Goal: Communication & Community: Answer question/provide support

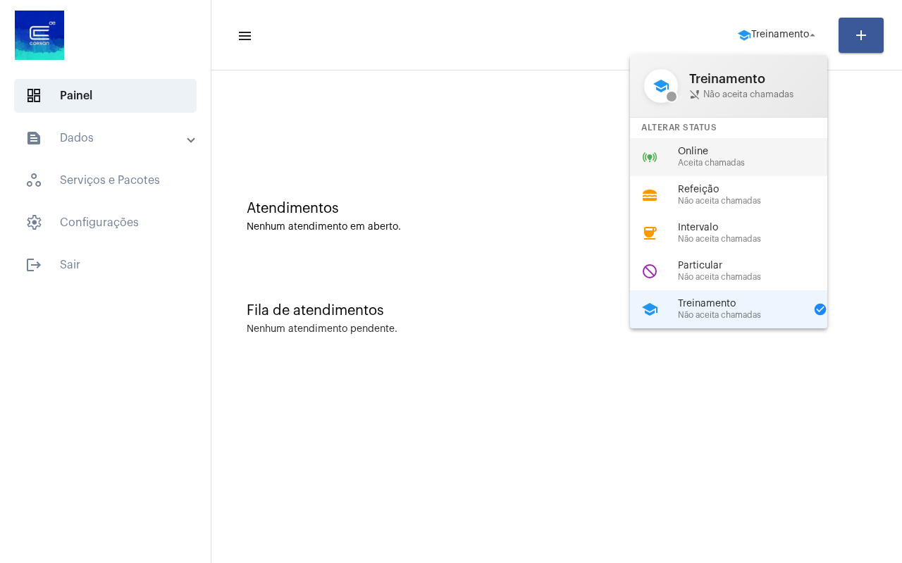
click at [723, 156] on span "Online" at bounding box center [758, 152] width 161 height 11
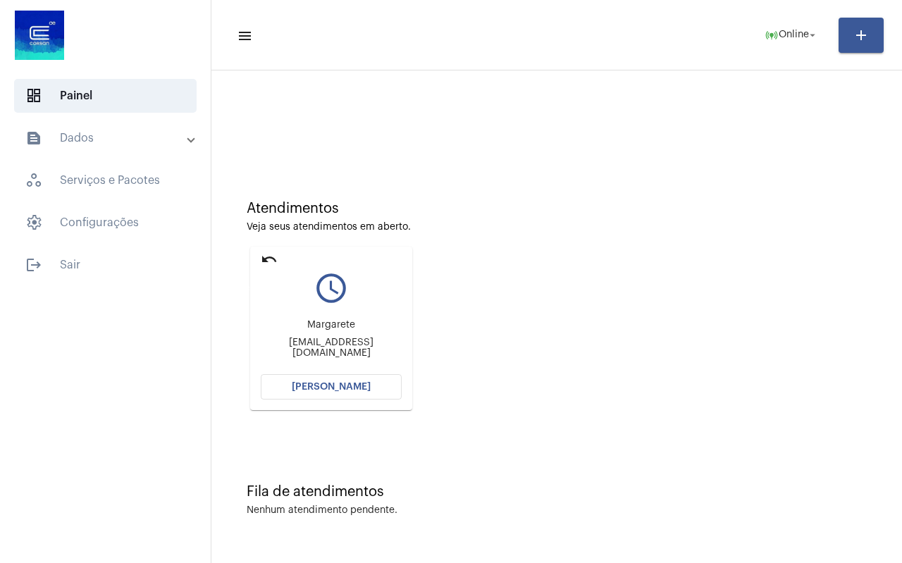
click at [266, 259] on mat-icon "undo" at bounding box center [269, 259] width 17 height 17
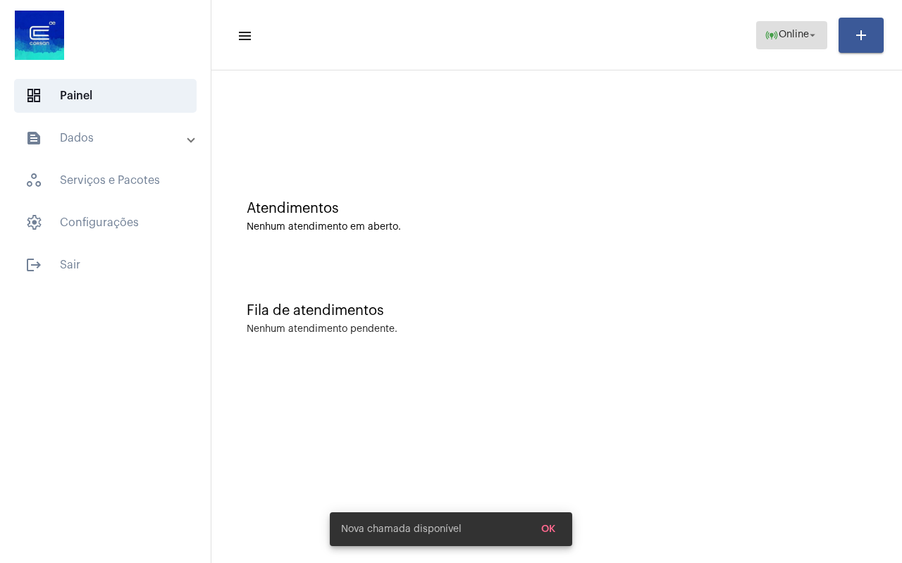
click at [785, 33] on span "Online" at bounding box center [794, 35] width 30 height 10
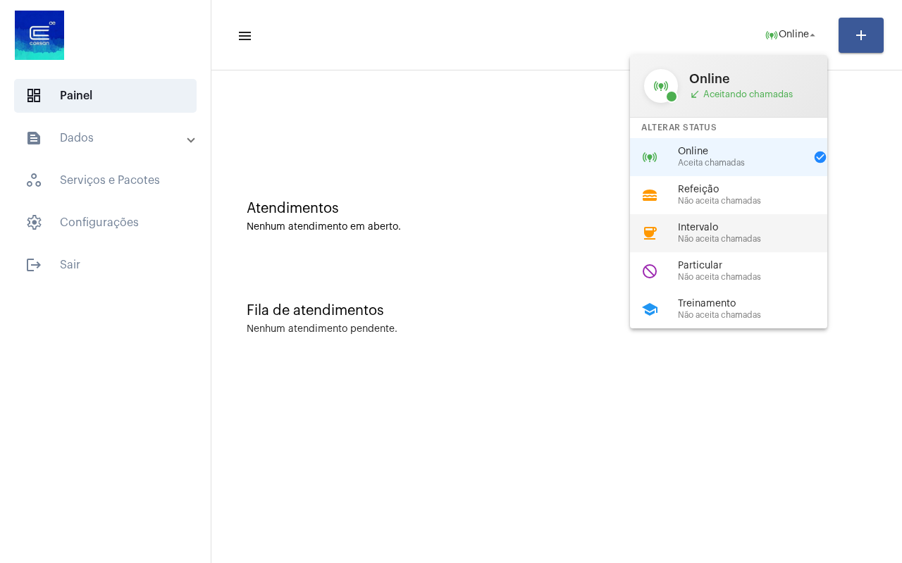
click at [746, 235] on span "Não aceita chamadas" at bounding box center [758, 239] width 161 height 9
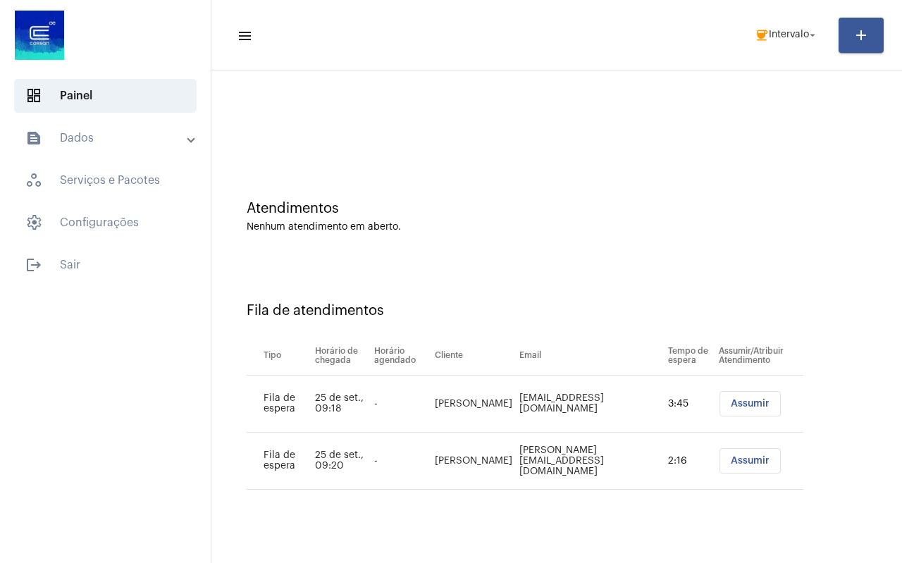
click at [749, 450] on button "Assumir" at bounding box center [750, 460] width 61 height 25
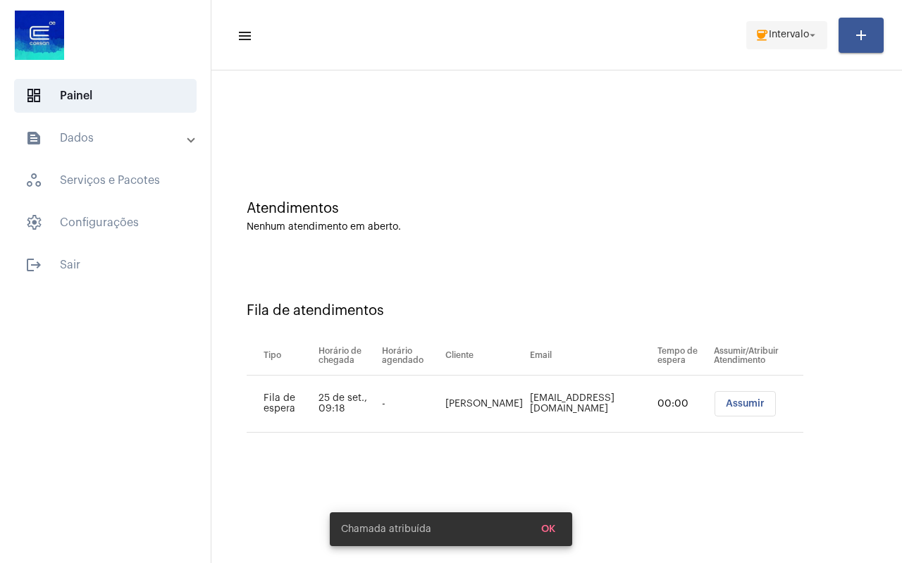
click at [794, 35] on span "Intervalo" at bounding box center [789, 35] width 40 height 10
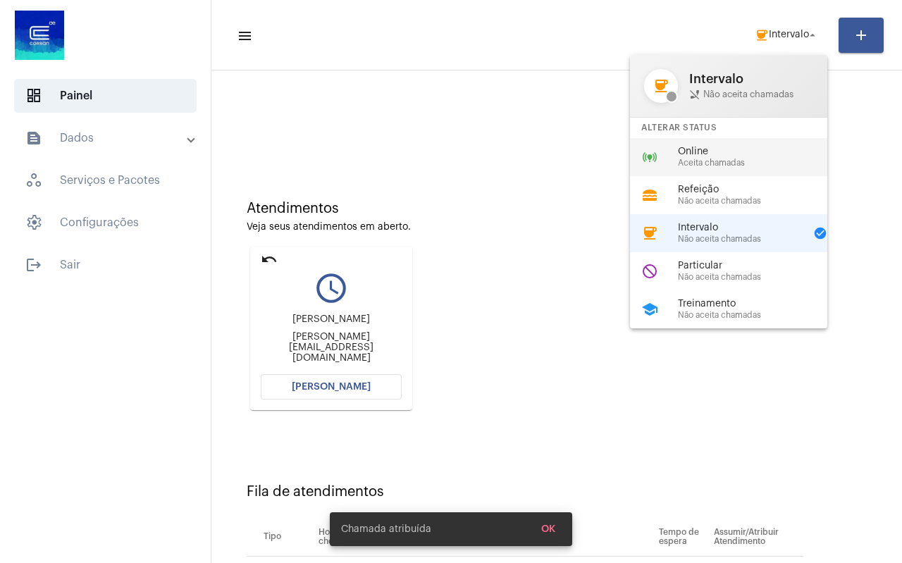
click at [712, 164] on span "Aceita chamadas" at bounding box center [758, 163] width 161 height 9
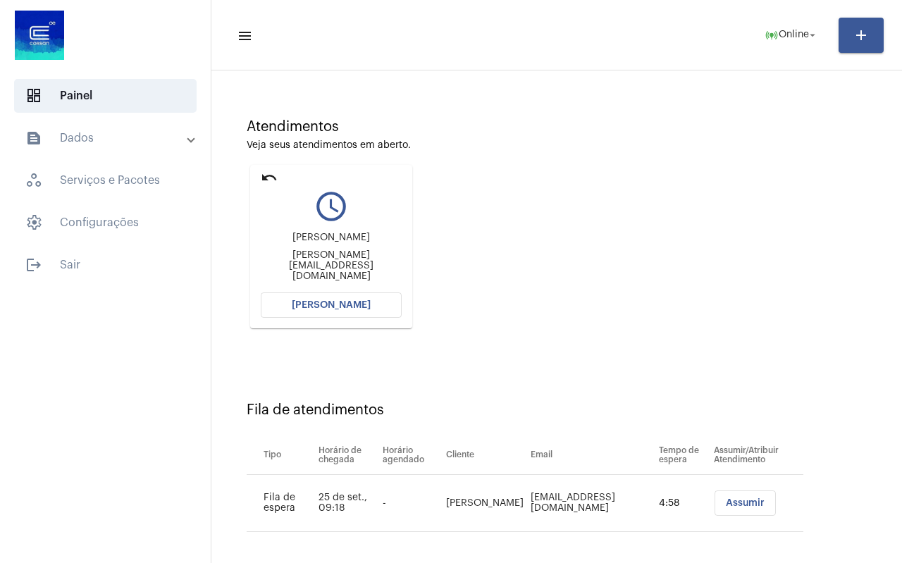
scroll to position [89, 0]
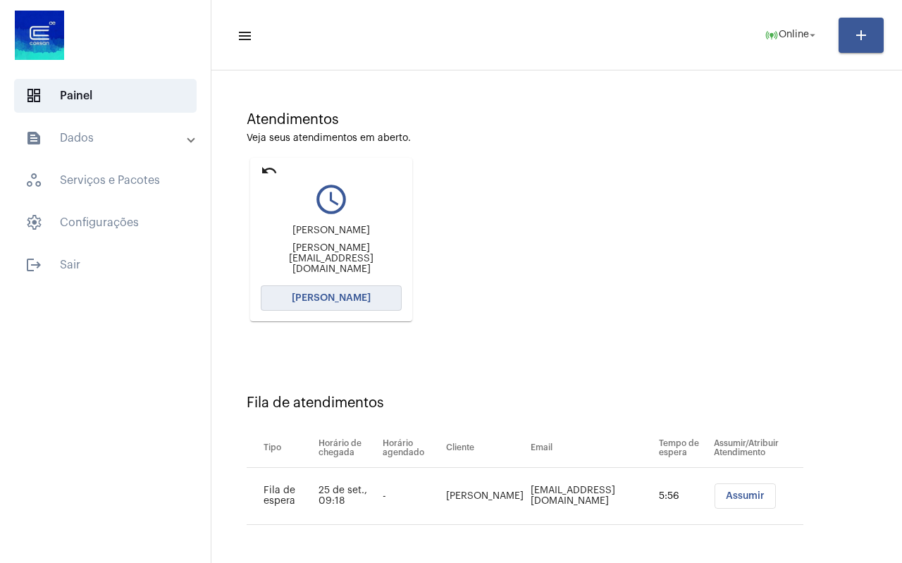
click at [343, 294] on span "[PERSON_NAME]" at bounding box center [331, 298] width 79 height 10
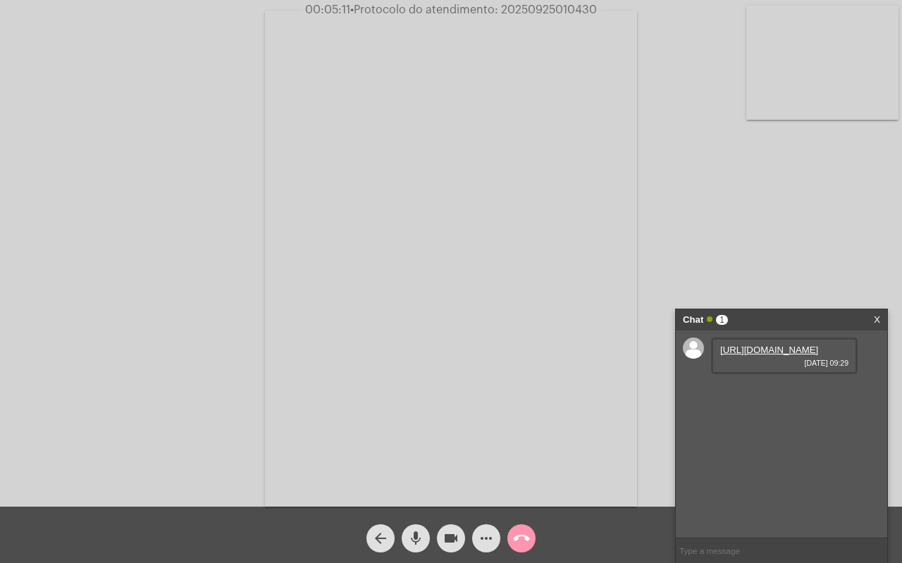
click at [769, 355] on link "[URL][DOMAIN_NAME]" at bounding box center [769, 350] width 98 height 11
click at [776, 395] on link "[URL][DOMAIN_NAME]" at bounding box center [769, 390] width 98 height 11
click at [762, 436] on link "[URL][DOMAIN_NAME]" at bounding box center [769, 430] width 98 height 11
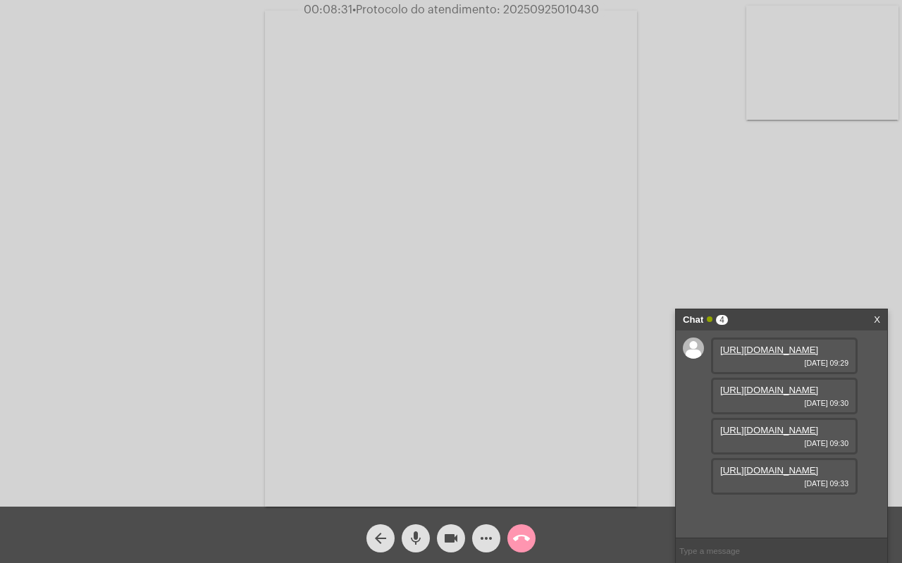
click at [799, 476] on link "[URL][DOMAIN_NAME]" at bounding box center [769, 470] width 98 height 11
click at [491, 536] on mat-icon "more_horiz" at bounding box center [486, 538] width 17 height 17
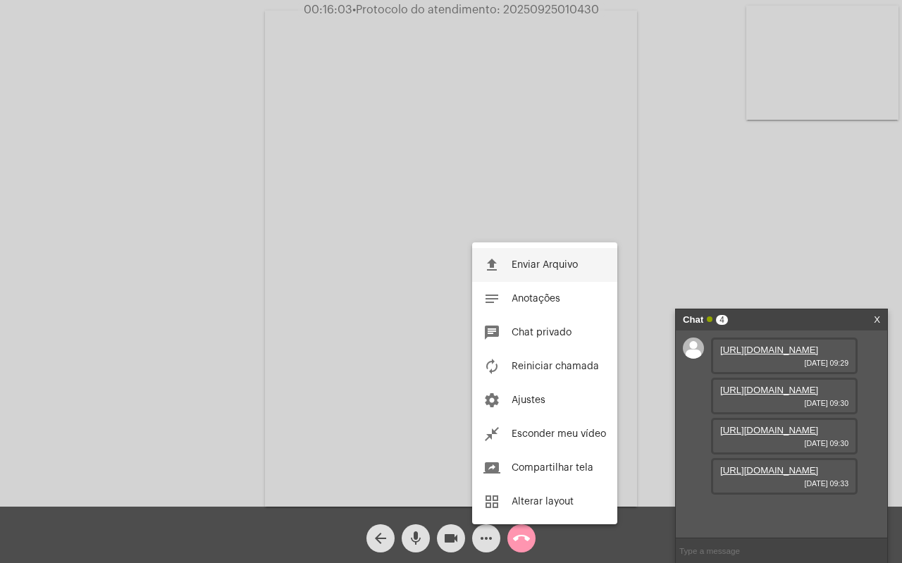
click at [511, 260] on button "file_upload Enviar Arquivo" at bounding box center [544, 265] width 145 height 34
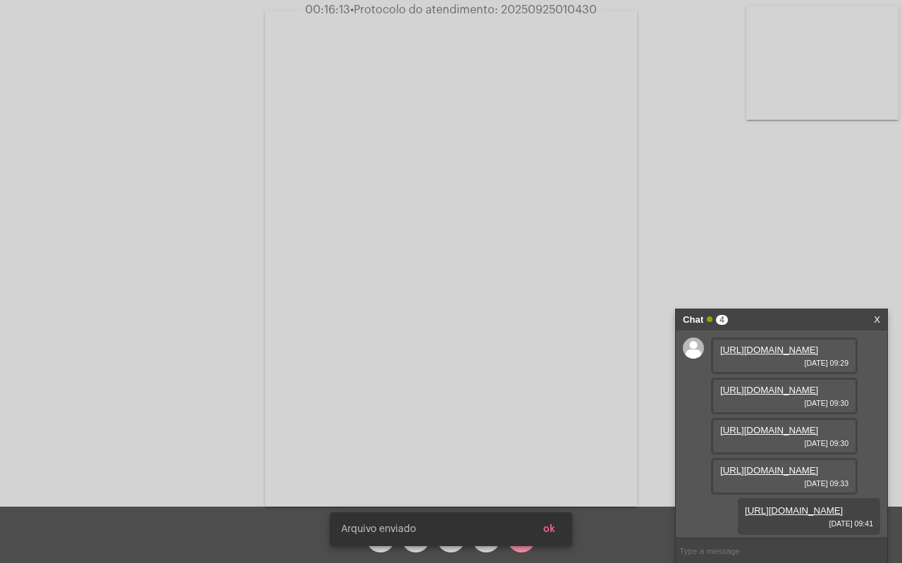
scroll to position [156, 0]
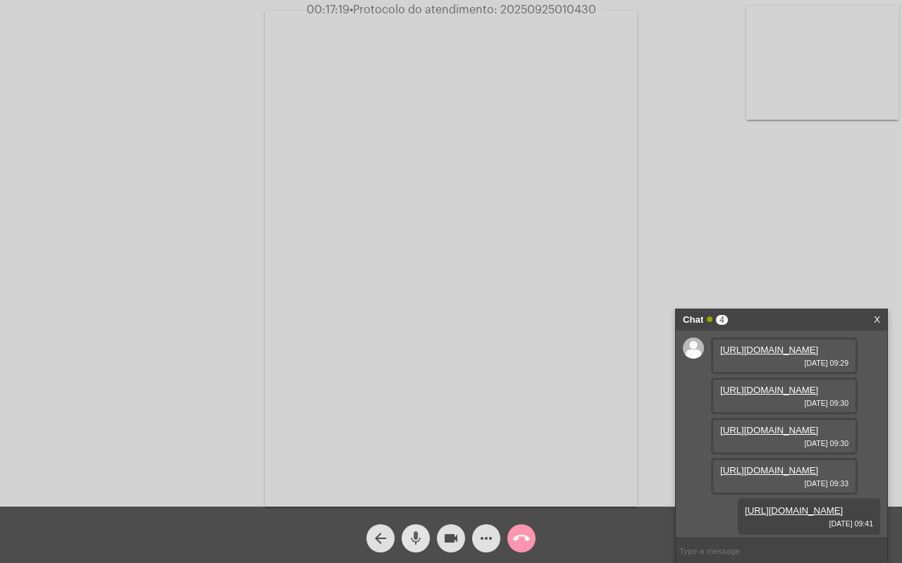
click at [420, 531] on mat-icon "mic" at bounding box center [415, 538] width 17 height 17
click at [451, 536] on mat-icon "videocam" at bounding box center [451, 538] width 17 height 17
click at [450, 538] on mat-icon "videocam_off" at bounding box center [451, 538] width 17 height 17
click at [412, 538] on mat-icon "mic_off" at bounding box center [415, 538] width 17 height 17
click at [750, 555] on input "text" at bounding box center [781, 550] width 211 height 25
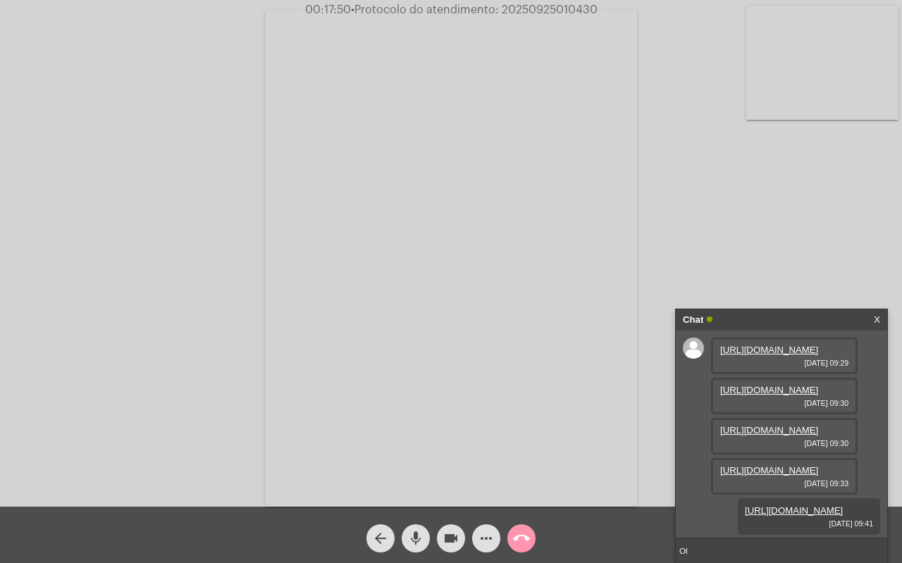
type input "O"
click at [491, 538] on mat-icon "more_horiz" at bounding box center [486, 538] width 17 height 17
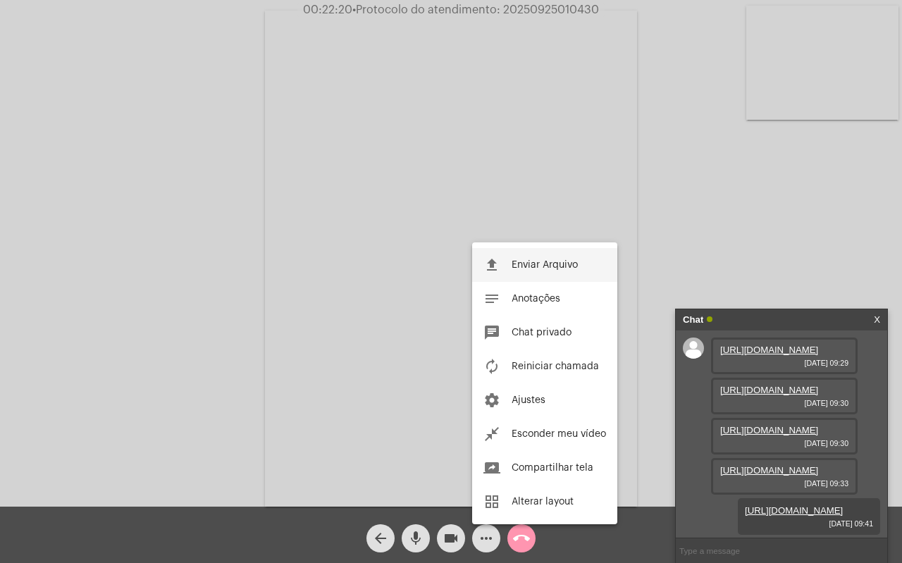
click at [550, 271] on button "file_upload Enviar Arquivo" at bounding box center [544, 265] width 145 height 34
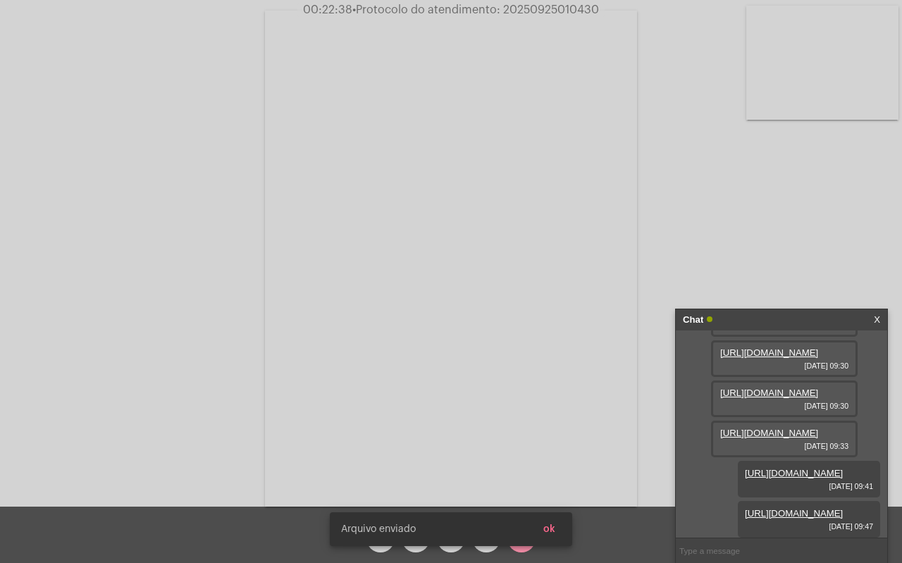
scroll to position [228, 0]
click at [488, 547] on div "[PERSON_NAME] enviado ok" at bounding box center [451, 529] width 276 height 68
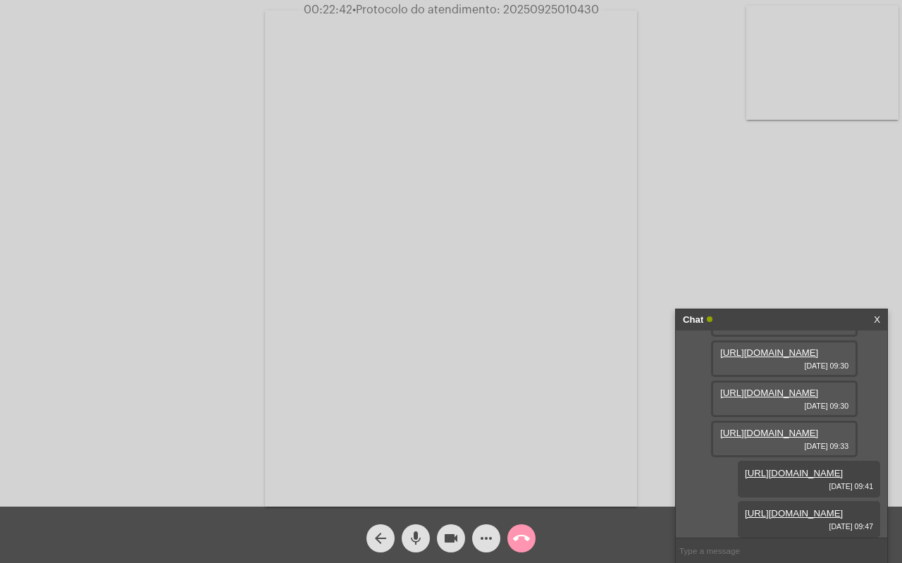
click at [486, 538] on mat-icon "more_horiz" at bounding box center [486, 538] width 17 height 17
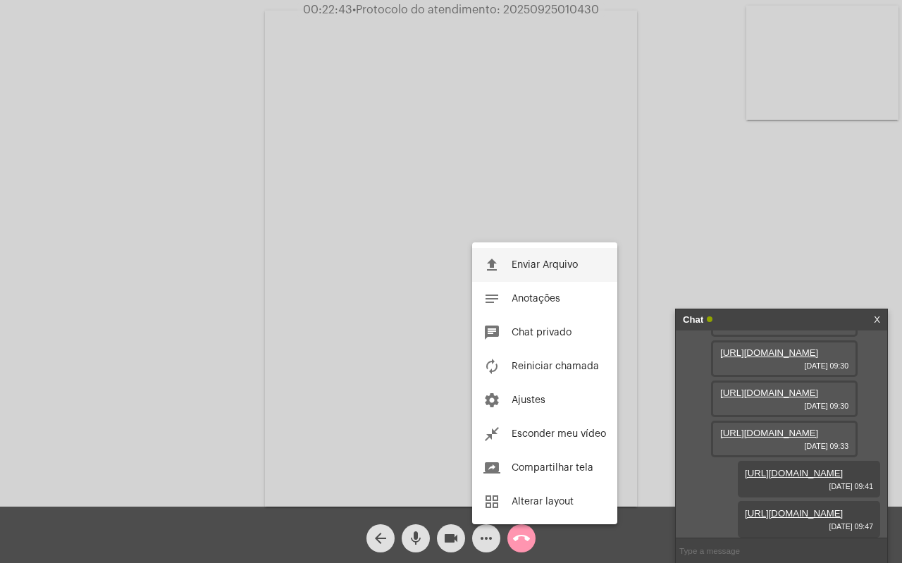
click at [562, 262] on span "Enviar Arquivo" at bounding box center [545, 265] width 66 height 10
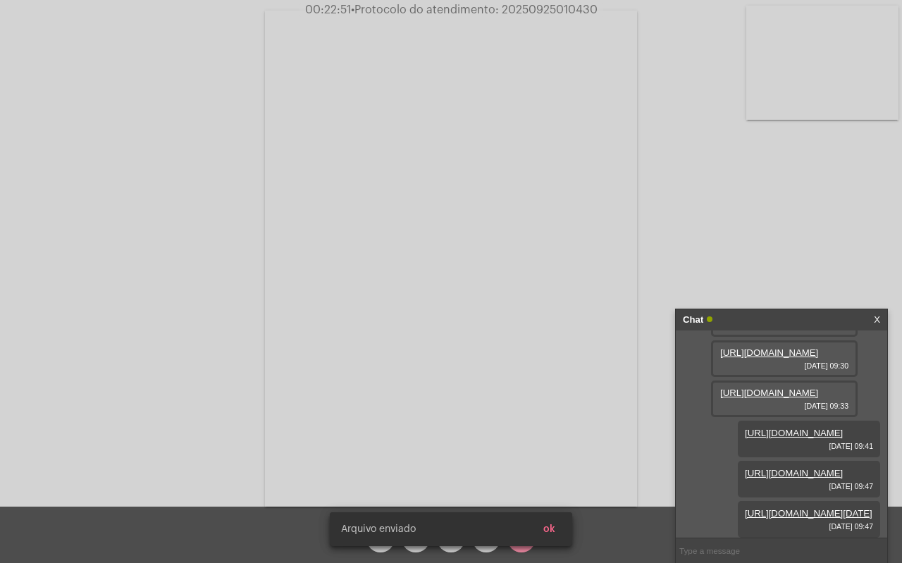
scroll to position [300, 0]
click at [550, 531] on span "ok" at bounding box center [549, 529] width 12 height 10
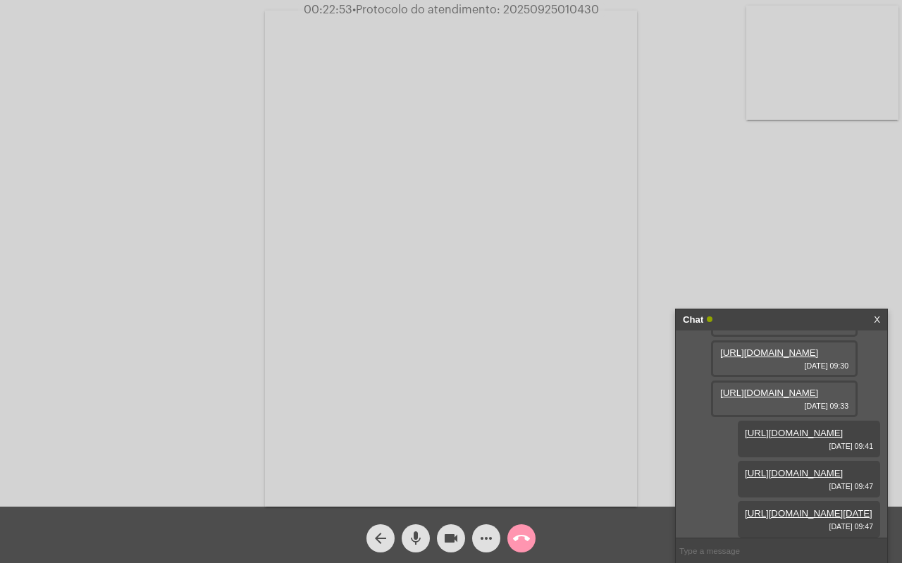
click at [488, 536] on mat-icon "more_horiz" at bounding box center [486, 538] width 17 height 17
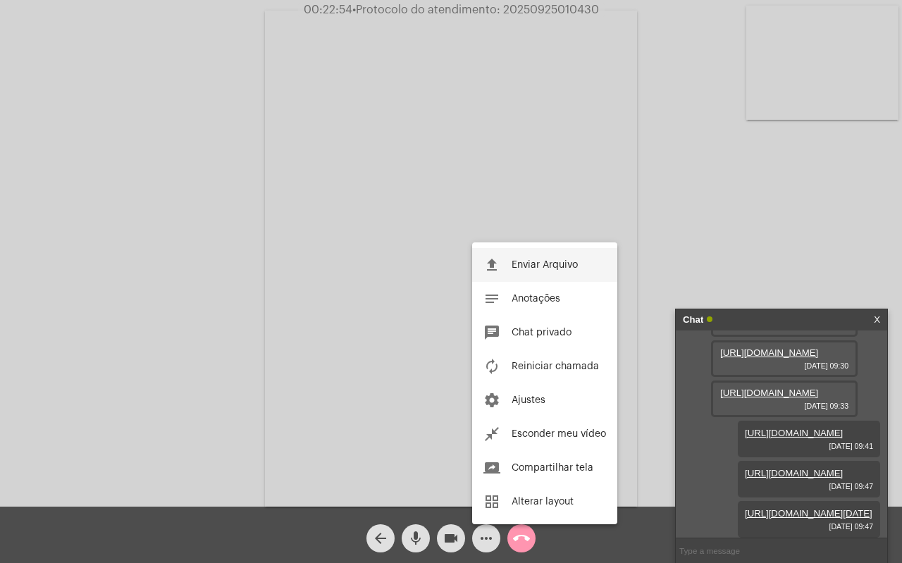
click at [543, 264] on span "Enviar Arquivo" at bounding box center [545, 265] width 66 height 10
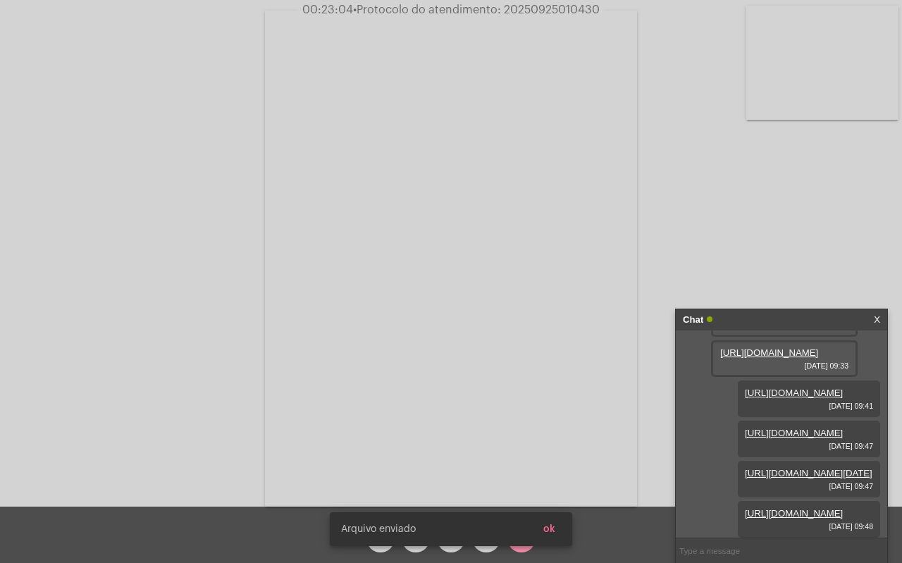
scroll to position [371, 0]
click at [553, 527] on span "ok" at bounding box center [549, 529] width 12 height 10
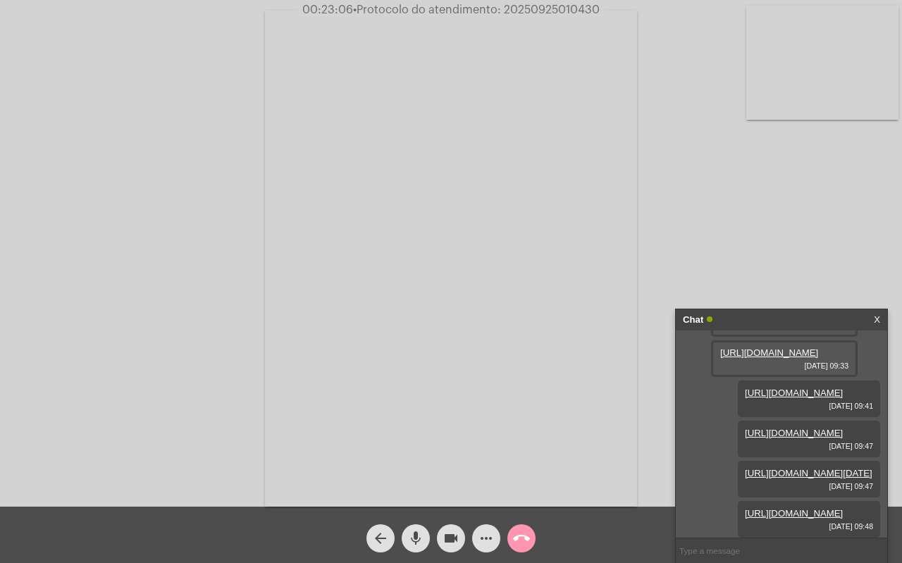
click at [485, 541] on mat-icon "more_horiz" at bounding box center [486, 538] width 17 height 17
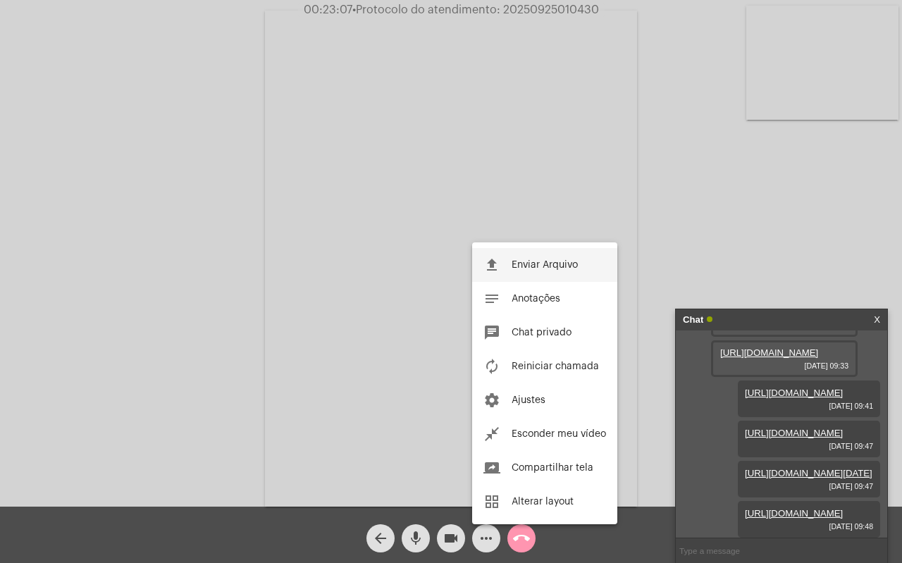
click at [540, 264] on span "Enviar Arquivo" at bounding box center [545, 265] width 66 height 10
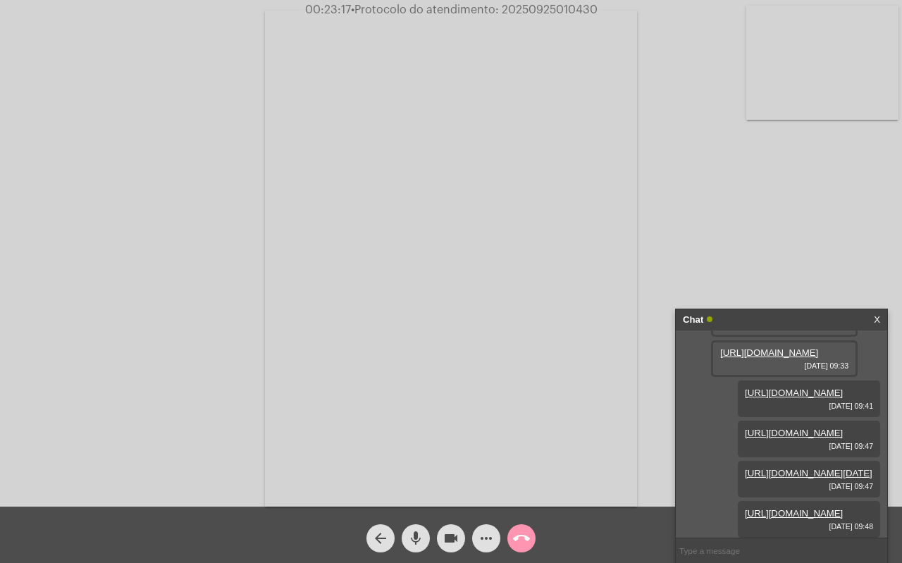
scroll to position [443, 0]
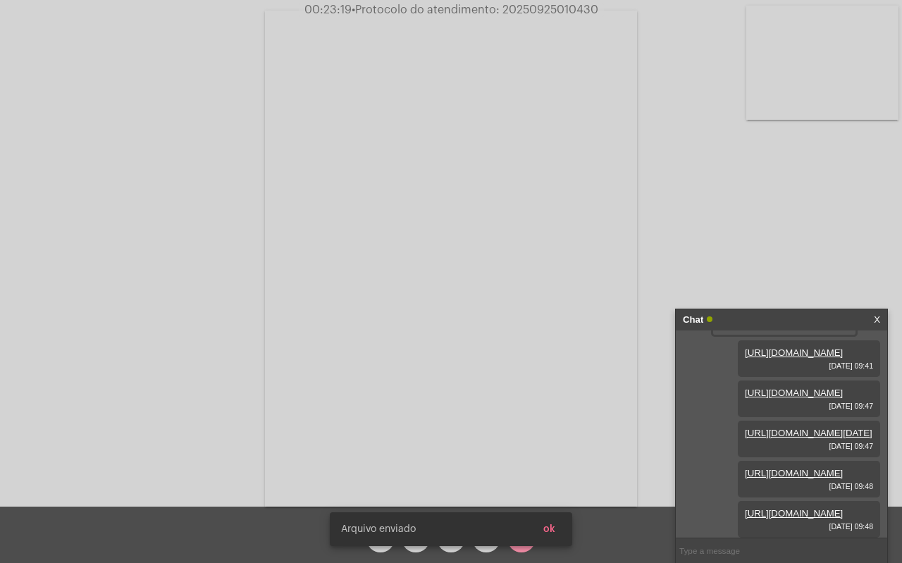
click at [552, 533] on span "ok" at bounding box center [549, 529] width 12 height 10
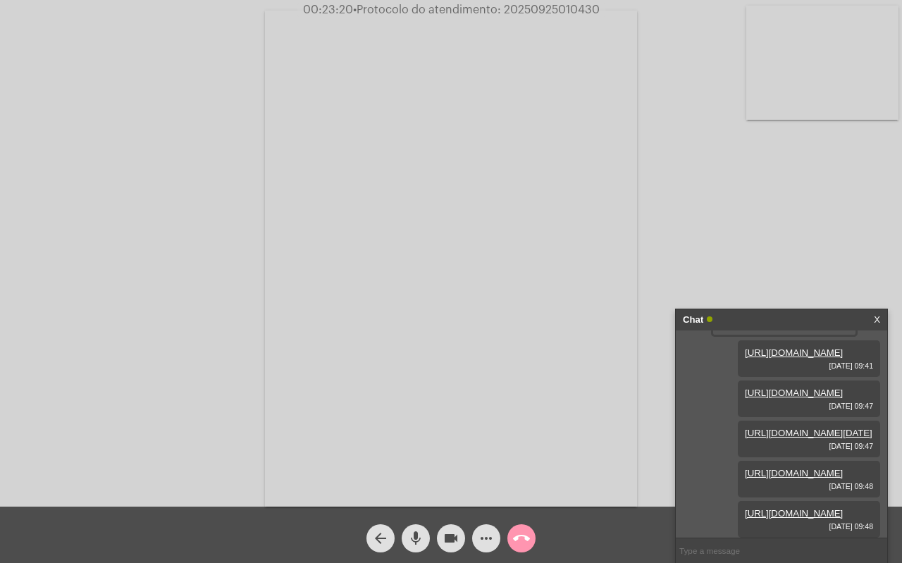
click at [483, 535] on mat-icon "more_horiz" at bounding box center [486, 538] width 17 height 17
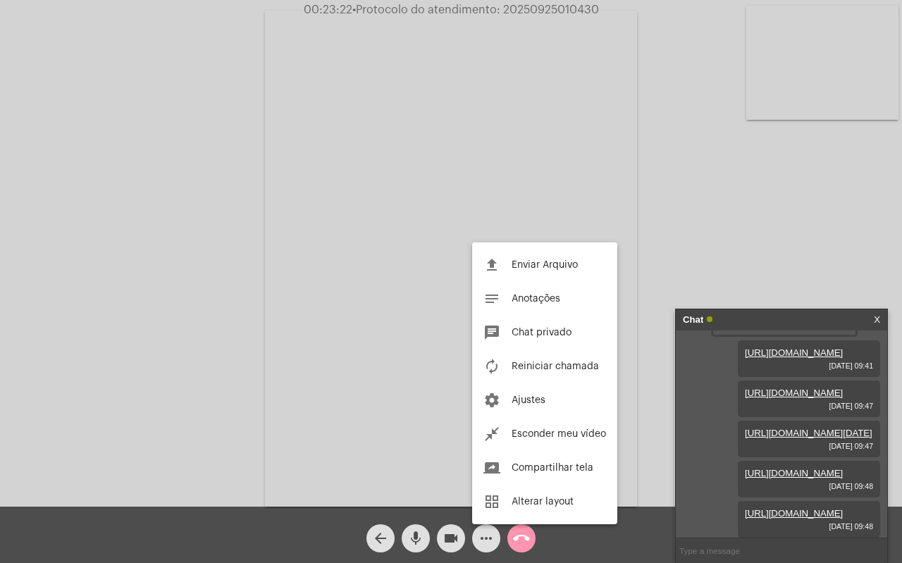
drag, startPoint x: 549, startPoint y: 263, endPoint x: 540, endPoint y: 260, distance: 9.6
click at [549, 263] on span "Enviar Arquivo" at bounding box center [545, 265] width 66 height 10
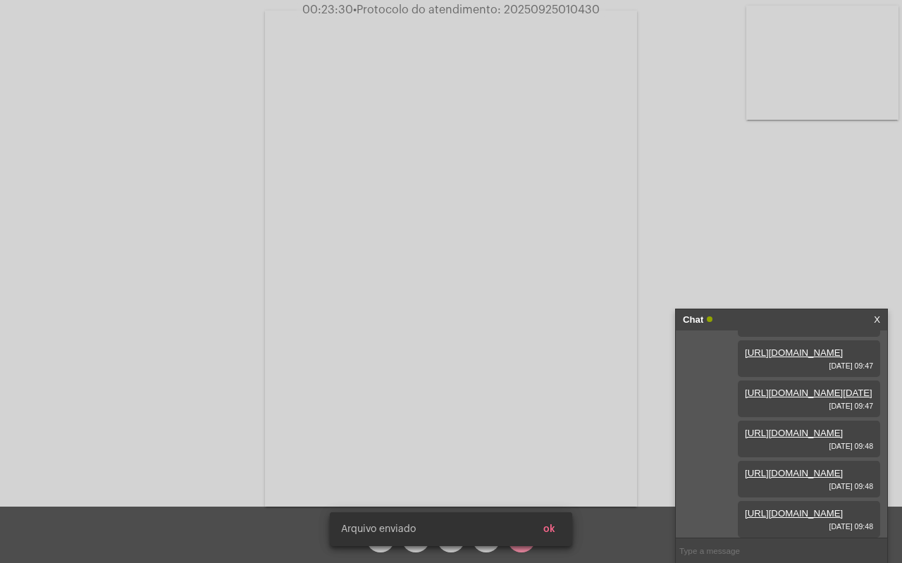
scroll to position [515, 0]
click at [548, 521] on button "ok" at bounding box center [549, 529] width 35 height 25
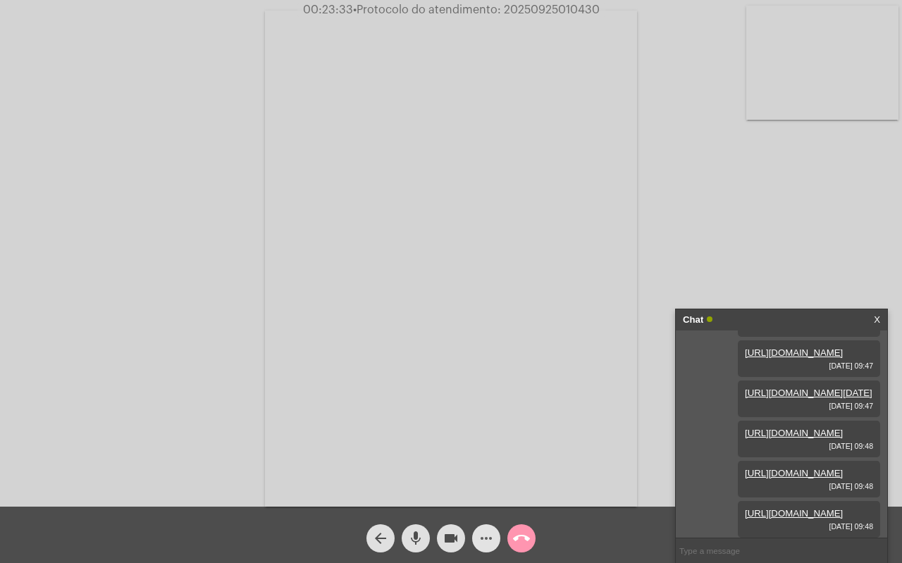
click at [495, 534] on button "more_horiz" at bounding box center [486, 538] width 28 height 28
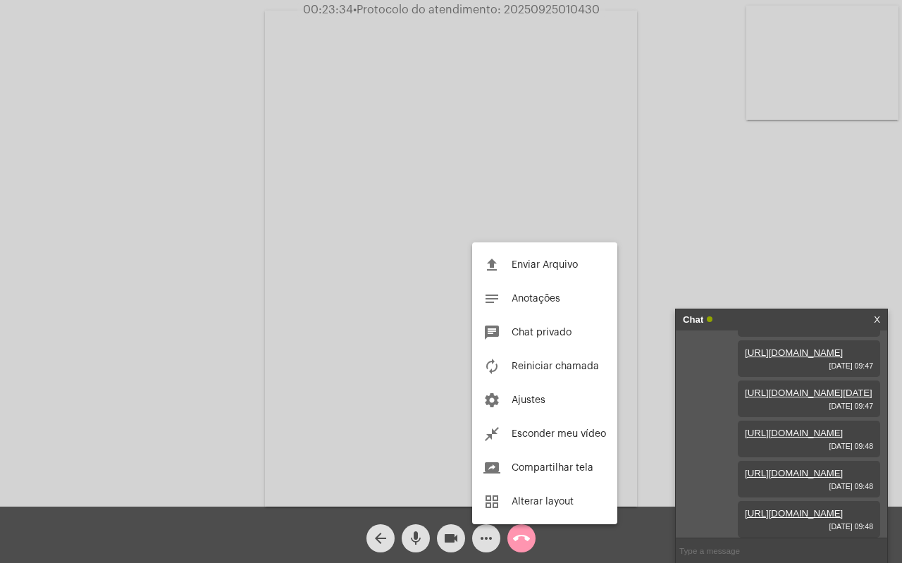
click at [553, 258] on button "file_upload Enviar Arquivo" at bounding box center [544, 265] width 145 height 34
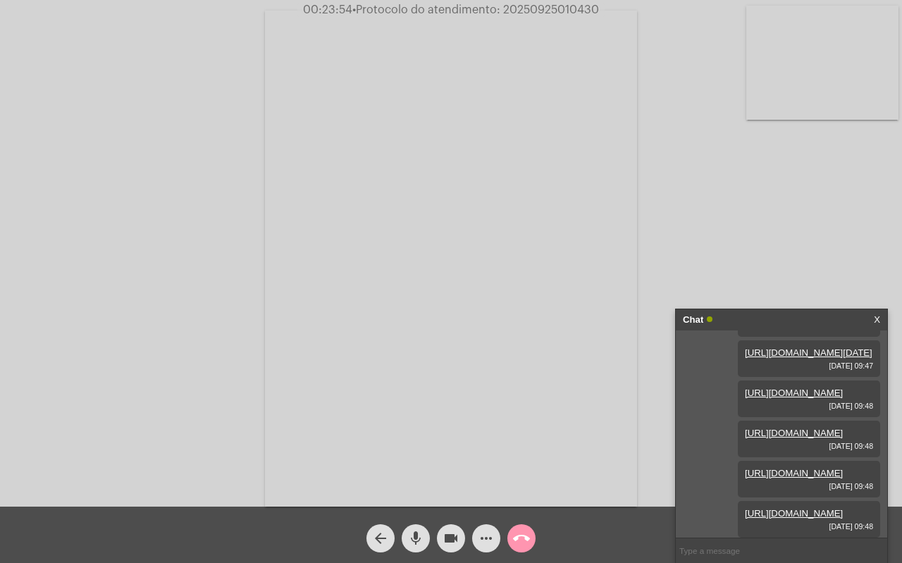
scroll to position [305, 0]
click at [425, 534] on button "mic" at bounding box center [416, 538] width 28 height 28
click at [443, 541] on mat-icon "videocam" at bounding box center [451, 538] width 17 height 17
click at [443, 541] on mat-icon "videocam_off" at bounding box center [451, 538] width 17 height 17
click at [443, 541] on mat-icon "videocam" at bounding box center [451, 538] width 17 height 17
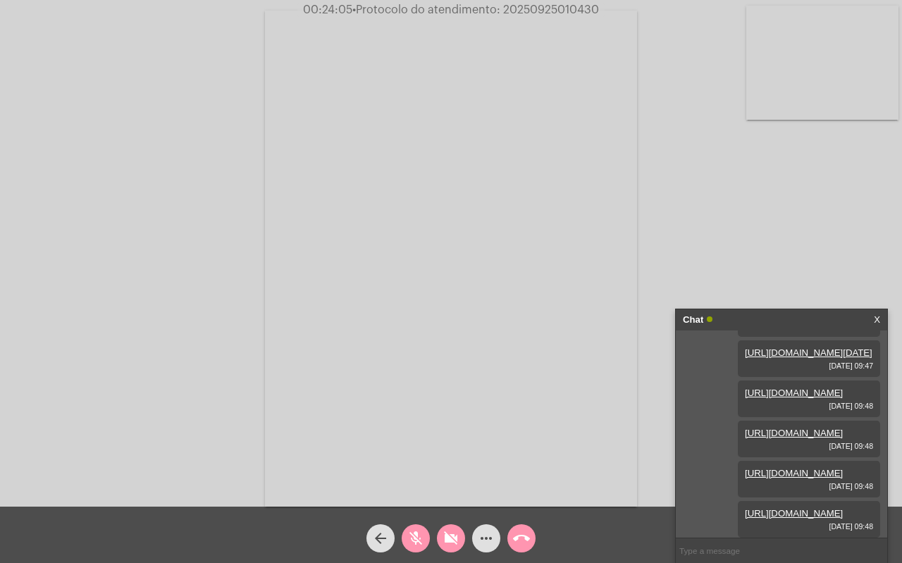
click at [443, 541] on mat-icon "videocam_off" at bounding box center [451, 538] width 17 height 17
click at [412, 536] on mat-icon "mic_off" at bounding box center [415, 538] width 17 height 17
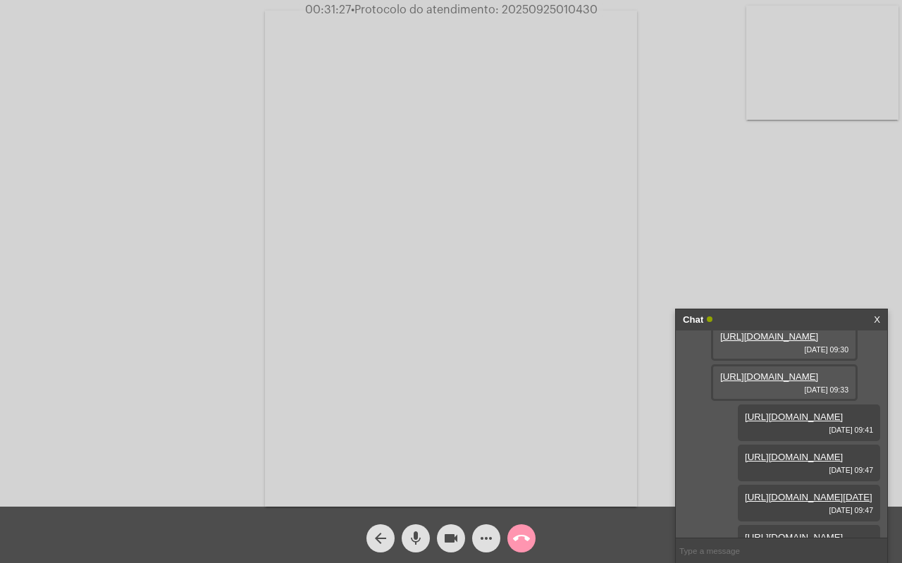
scroll to position [587, 0]
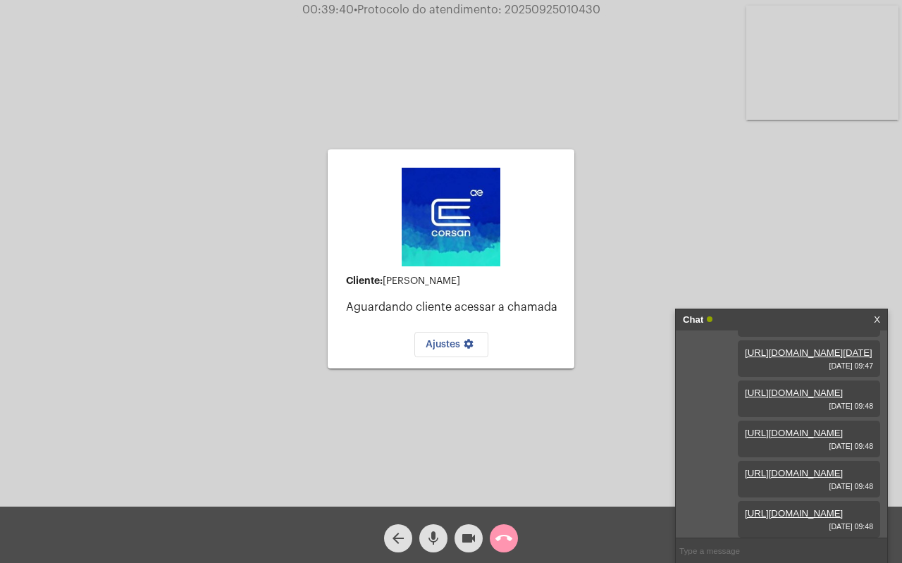
click at [507, 538] on mat-icon "call_end" at bounding box center [503, 538] width 17 height 17
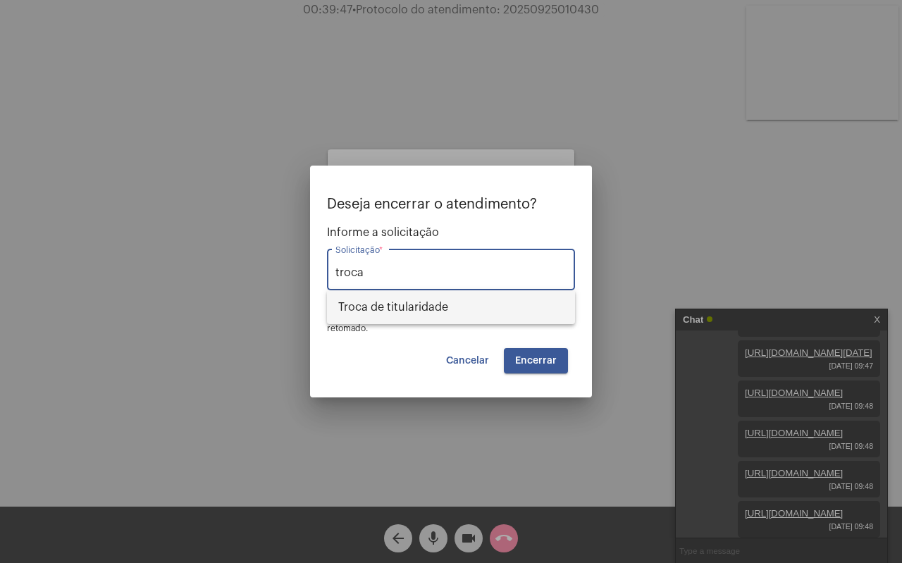
click at [457, 312] on span "Troca de titularidade" at bounding box center [451, 307] width 226 height 34
type input "Troca de titularidade"
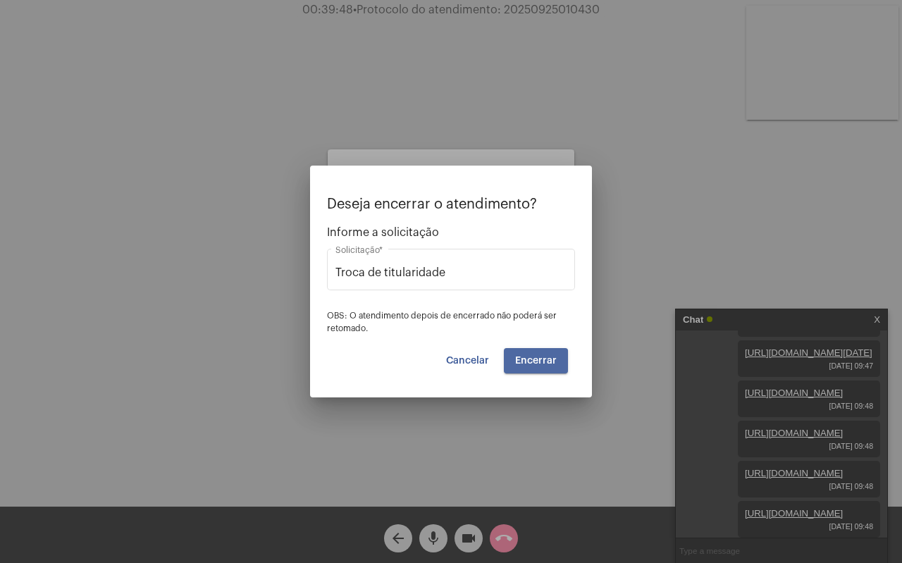
click at [536, 363] on span "Encerrar" at bounding box center [536, 361] width 42 height 10
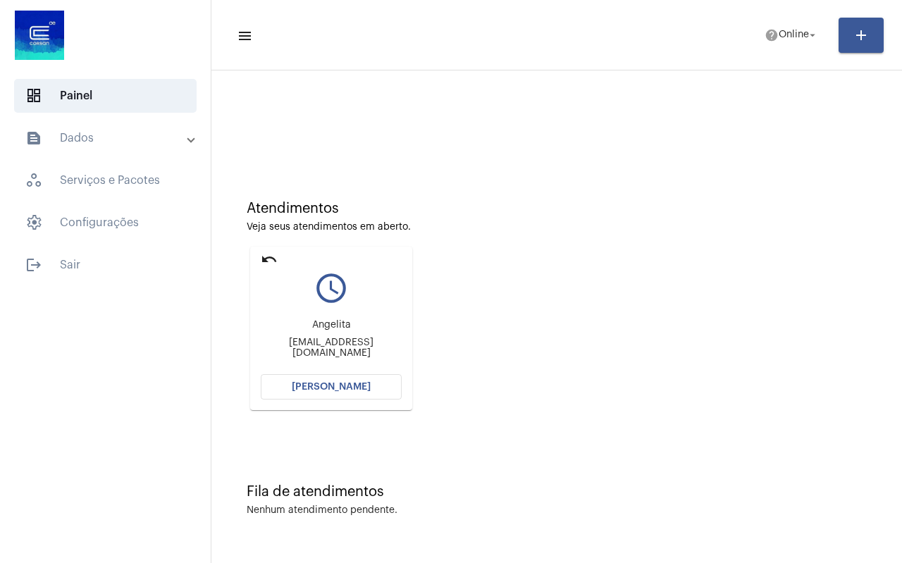
click at [264, 257] on mat-icon "undo" at bounding box center [269, 259] width 17 height 17
click at [269, 258] on mat-icon "undo" at bounding box center [269, 259] width 17 height 17
click at [803, 38] on span "Online" at bounding box center [794, 35] width 30 height 10
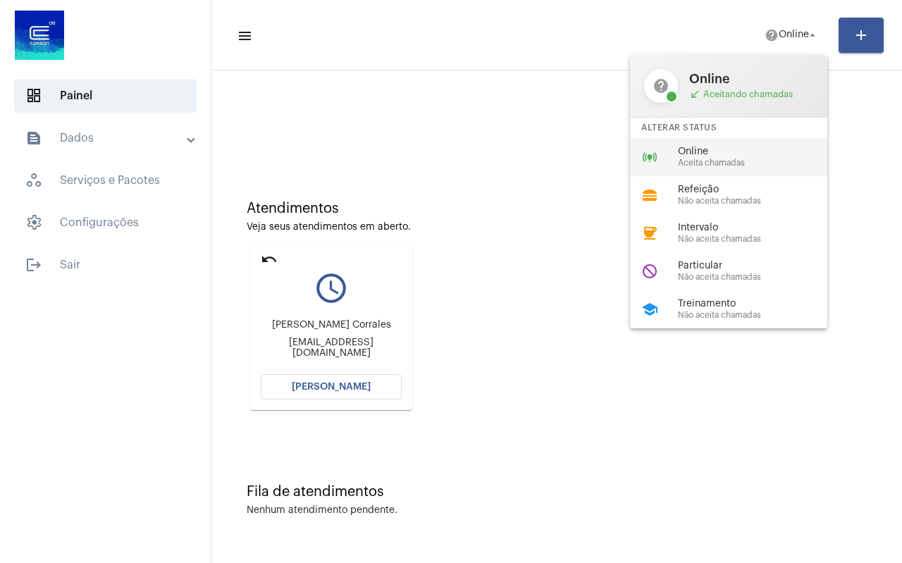
click at [704, 161] on span "Aceita chamadas" at bounding box center [758, 163] width 161 height 9
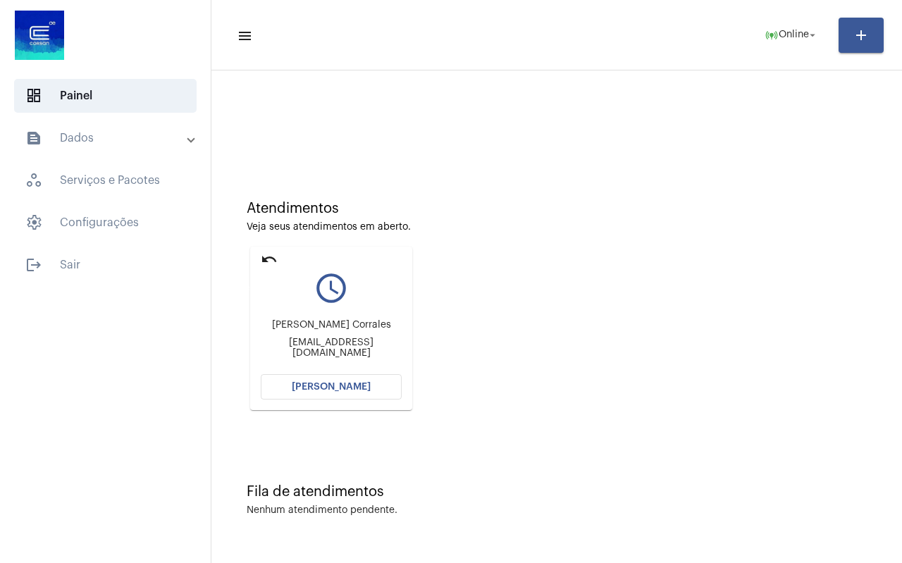
click at [269, 260] on mat-icon "undo" at bounding box center [269, 259] width 17 height 17
click at [267, 254] on mat-icon "undo" at bounding box center [269, 259] width 17 height 17
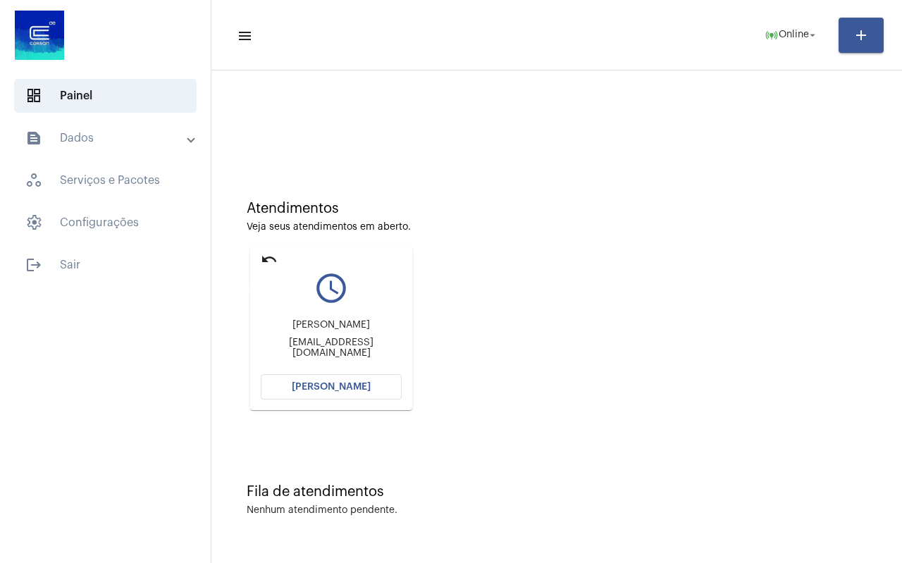
click at [267, 254] on mat-icon "undo" at bounding box center [269, 259] width 17 height 17
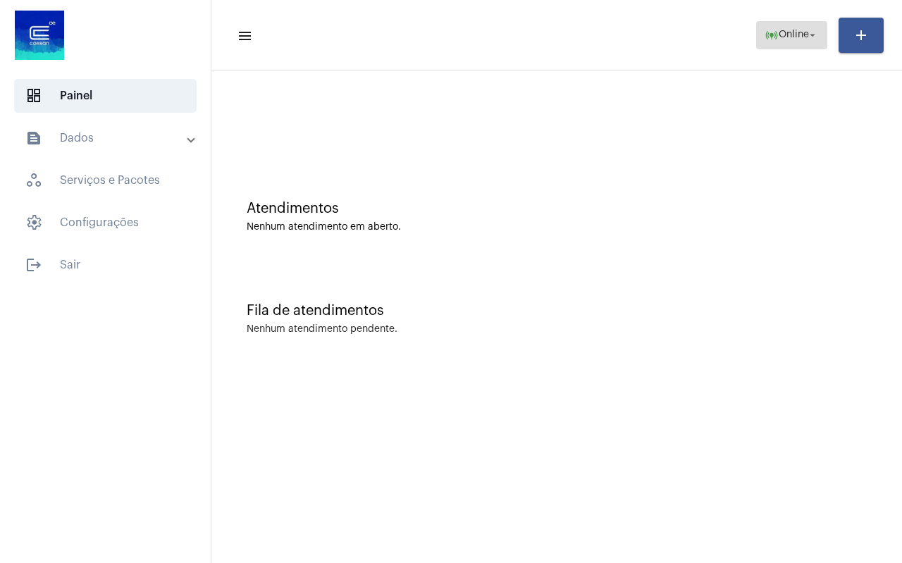
click at [794, 30] on span "Online" at bounding box center [794, 35] width 30 height 10
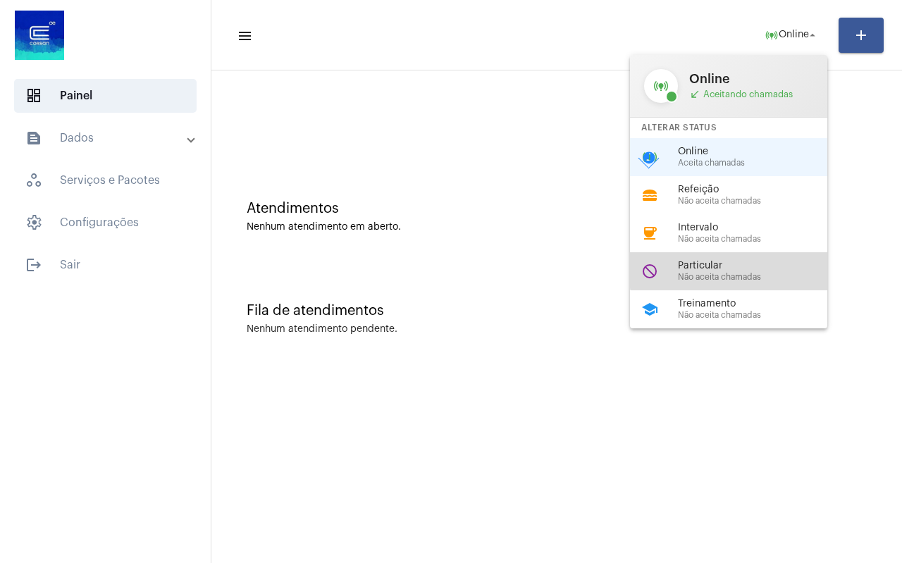
click at [758, 270] on span "Particular" at bounding box center [758, 266] width 161 height 11
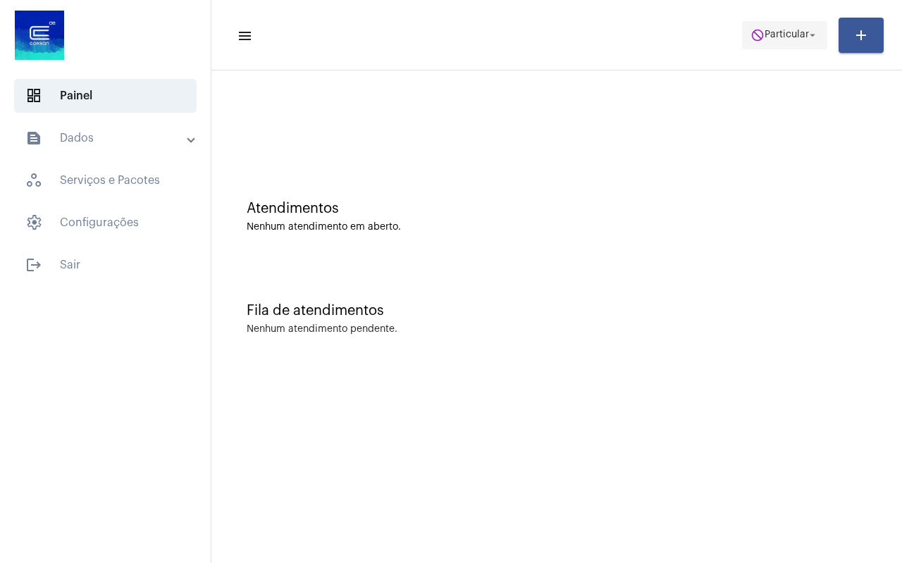
click at [765, 37] on span "Particular" at bounding box center [787, 35] width 44 height 10
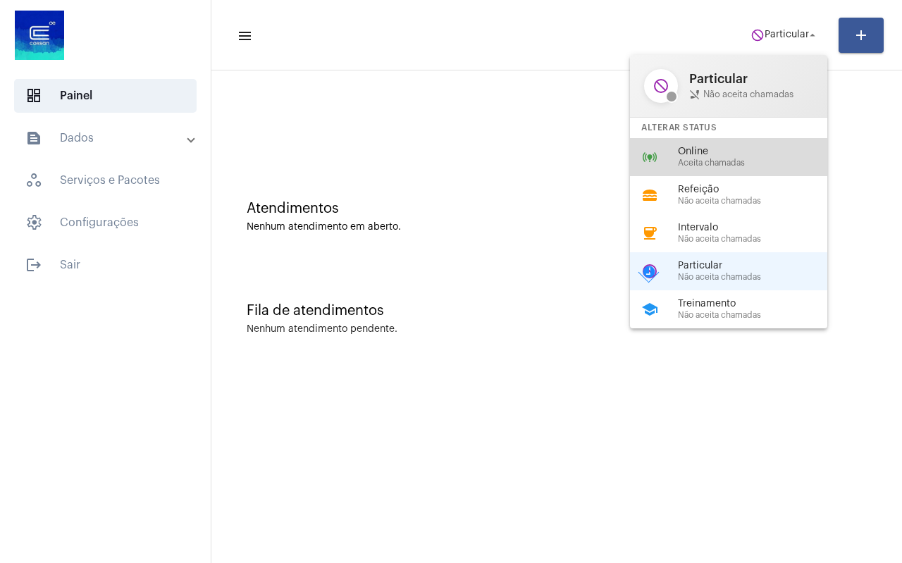
click at [693, 152] on span "Online" at bounding box center [758, 152] width 161 height 11
